Goal: Information Seeking & Learning: Check status

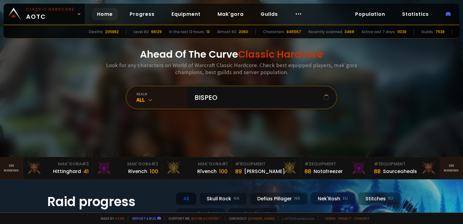
type input "BISPEON"
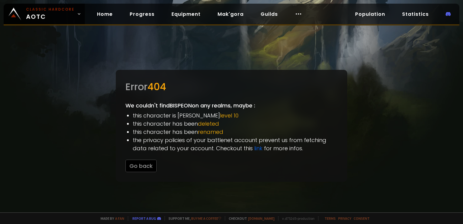
drag, startPoint x: 61, startPoint y: 17, endPoint x: 70, endPoint y: 25, distance: 12.5
click at [61, 17] on span "Classic Hardcore AOTC" at bounding box center [50, 14] width 49 height 15
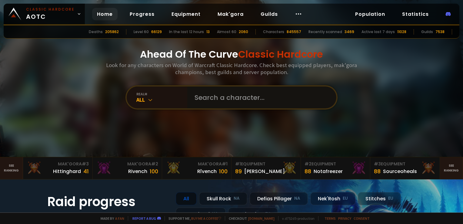
click at [215, 92] on input "text" at bounding box center [260, 97] width 138 height 22
type input "TIDZIAM"
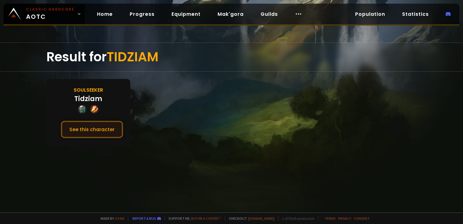
click at [115, 125] on button "See this character" at bounding box center [92, 129] width 62 height 17
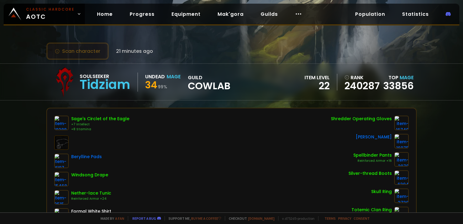
click at [90, 57] on button "Scan character" at bounding box center [77, 50] width 62 height 17
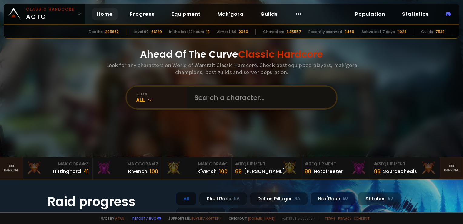
click at [207, 95] on input "text" at bounding box center [260, 97] width 138 height 22
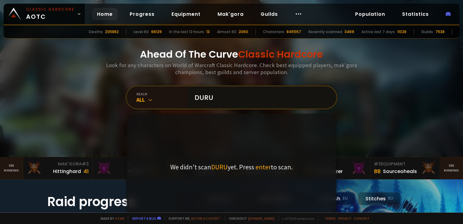
type input "DURUS"
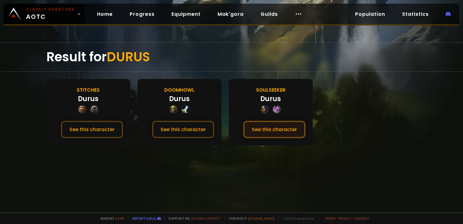
click at [284, 127] on button "See this character" at bounding box center [275, 129] width 62 height 17
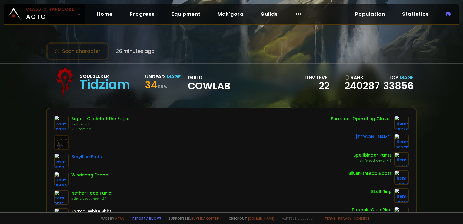
click at [181, 54] on div "Scan character 26 minutes ago" at bounding box center [231, 50] width 371 height 17
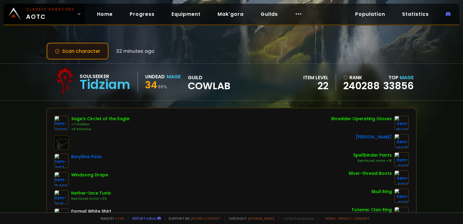
click at [96, 50] on button "Scan character" at bounding box center [77, 50] width 62 height 17
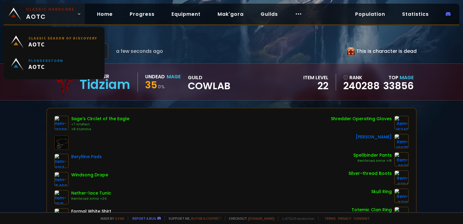
click at [52, 7] on small "Classic Hardcore" at bounding box center [50, 9] width 49 height 5
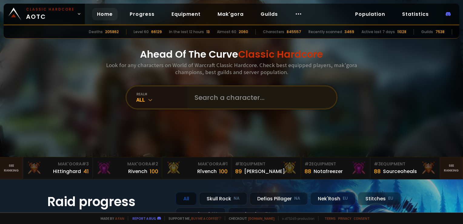
drag, startPoint x: 215, startPoint y: 86, endPoint x: 217, endPoint y: 92, distance: 5.6
click at [215, 86] on div "realm All" at bounding box center [232, 97] width 212 height 24
click at [219, 95] on input "text" at bounding box center [260, 97] width 138 height 22
type input "ALEXUN"
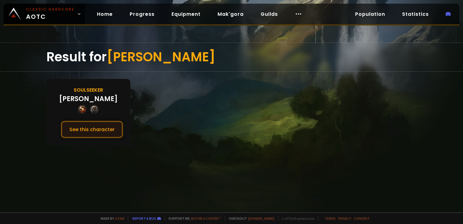
click at [101, 129] on button "See this character" at bounding box center [92, 129] width 62 height 17
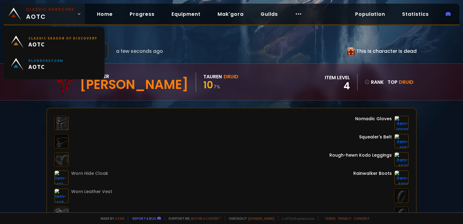
click at [58, 12] on small "Classic Hardcore" at bounding box center [50, 9] width 49 height 5
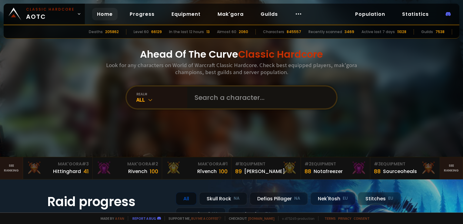
click at [203, 90] on input "text" at bounding box center [260, 97] width 138 height 22
type input "NEOREJ"
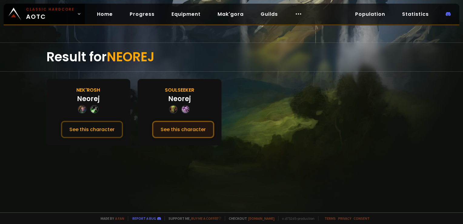
click at [193, 123] on button "See this character" at bounding box center [183, 129] width 62 height 17
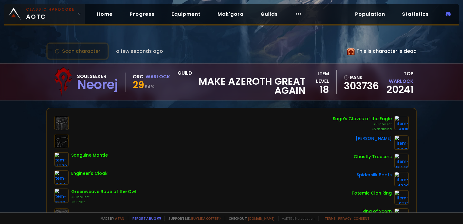
click at [65, 15] on span "Classic Hardcore AOTC" at bounding box center [50, 14] width 49 height 15
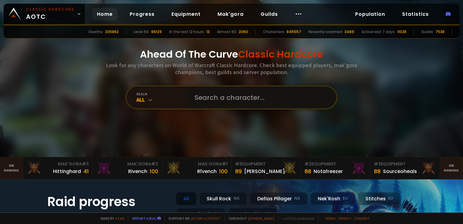
click at [226, 101] on input "text" at bounding box center [260, 97] width 138 height 22
type input "BIAZ"
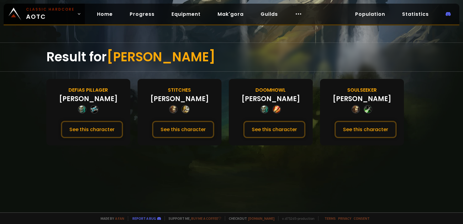
drag, startPoint x: 377, startPoint y: 129, endPoint x: 300, endPoint y: 56, distance: 105.6
click at [300, 55] on div "Result for BIAZ" at bounding box center [231, 57] width 371 height 29
drag, startPoint x: 361, startPoint y: 126, endPoint x: 311, endPoint y: 61, distance: 81.3
click at [313, 57] on div "Result for BIAZ" at bounding box center [231, 57] width 371 height 29
click at [375, 126] on button "See this character" at bounding box center [366, 129] width 62 height 17
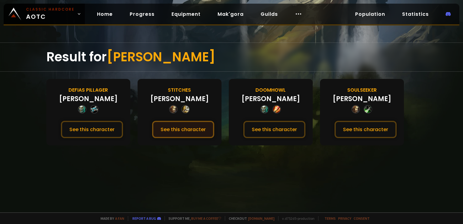
click at [189, 128] on button "See this character" at bounding box center [183, 129] width 62 height 17
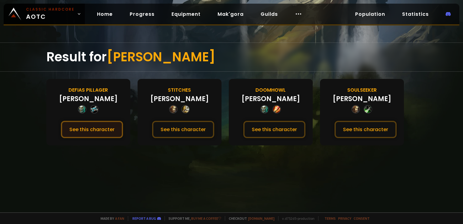
click at [89, 129] on button "See this character" at bounding box center [92, 129] width 62 height 17
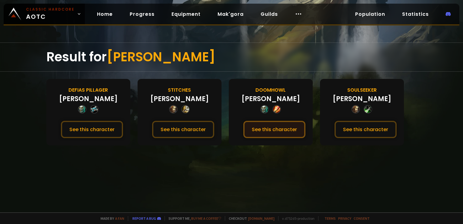
click at [281, 127] on button "See this character" at bounding box center [275, 129] width 62 height 17
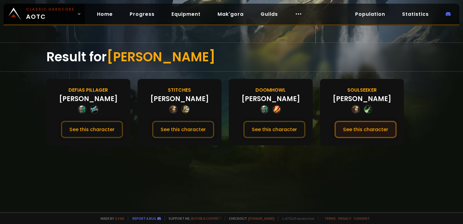
click at [366, 129] on button "See this character" at bounding box center [366, 129] width 62 height 17
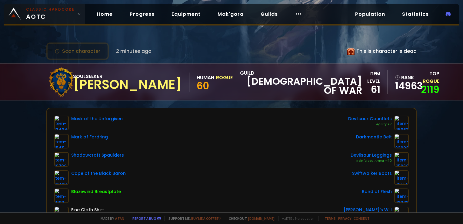
click at [48, 22] on body "Classic Hardcore AOTC Home Progress Equipment Mak'gora Guilds Population Statis…" at bounding box center [231, 112] width 463 height 224
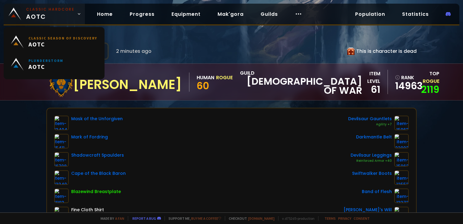
click at [53, 12] on small "Classic Hardcore" at bounding box center [50, 9] width 49 height 5
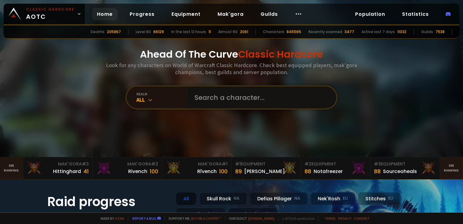
click at [194, 100] on input "text" at bounding box center [260, 97] width 138 height 22
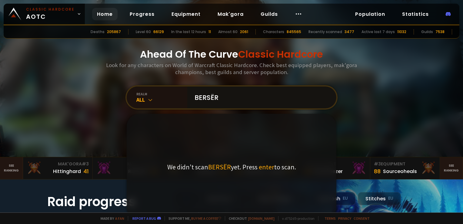
type input "BERSËRK"
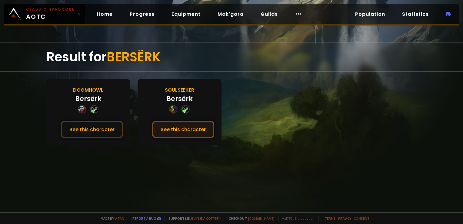
click at [185, 123] on button "See this character" at bounding box center [183, 129] width 62 height 17
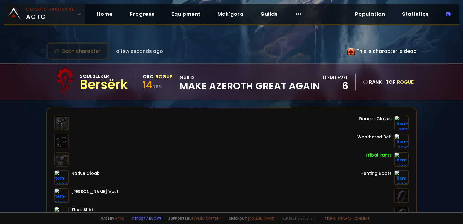
click at [47, 14] on span "Classic Hardcore AOTC" at bounding box center [50, 14] width 49 height 15
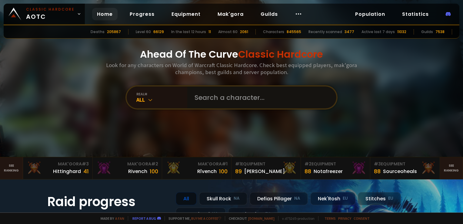
drag, startPoint x: 197, startPoint y: 94, endPoint x: 199, endPoint y: 98, distance: 5.0
click at [197, 94] on input "text" at bounding box center [260, 97] width 138 height 22
type input "nimshon"
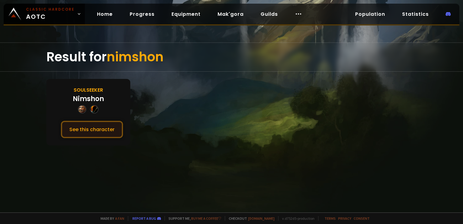
click at [112, 128] on button "See this character" at bounding box center [92, 129] width 62 height 17
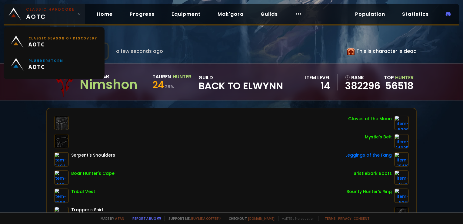
click at [47, 15] on span "Classic Hardcore AOTC" at bounding box center [50, 14] width 49 height 15
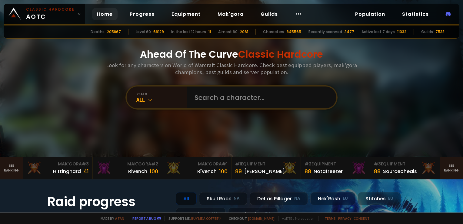
click at [82, 89] on div "Ahead Of The Curve Classic Hardcore Look for any characters on World of Warcraf…" at bounding box center [231, 78] width 365 height 157
click at [202, 92] on input "text" at bounding box center [260, 97] width 138 height 22
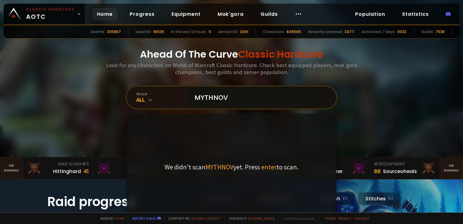
type input "MYTHNOVA"
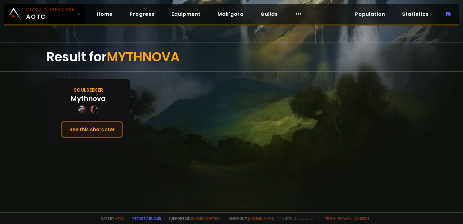
click at [89, 123] on button "See this character" at bounding box center [92, 129] width 62 height 17
